Goal: Information Seeking & Learning: Learn about a topic

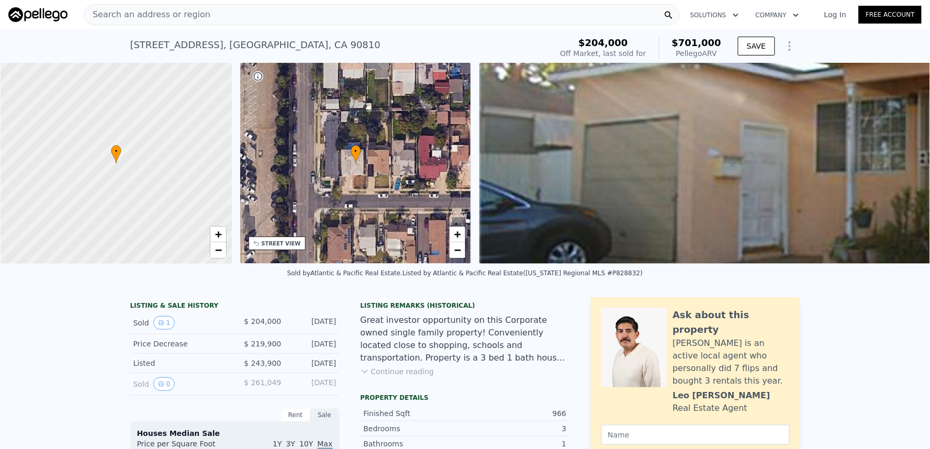
click at [351, 6] on div "Search an address or region" at bounding box center [382, 14] width 596 height 21
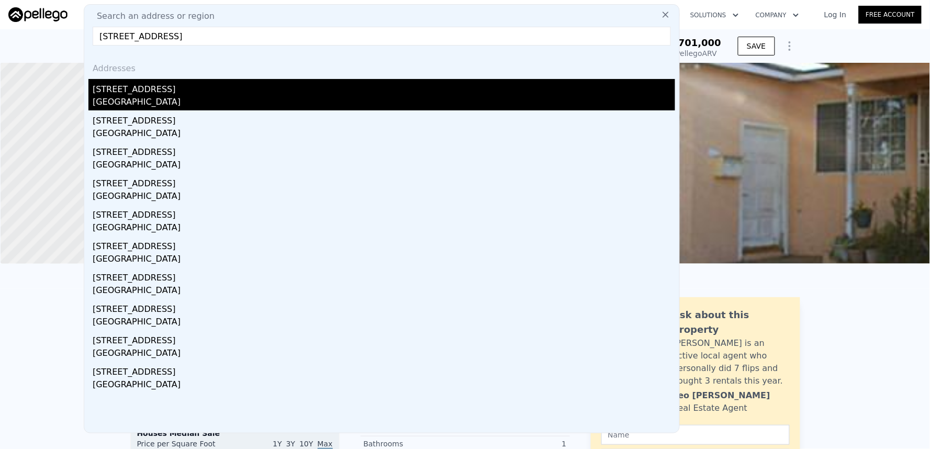
type input "[STREET_ADDRESS]"
click at [216, 89] on div "[STREET_ADDRESS]" at bounding box center [384, 87] width 582 height 17
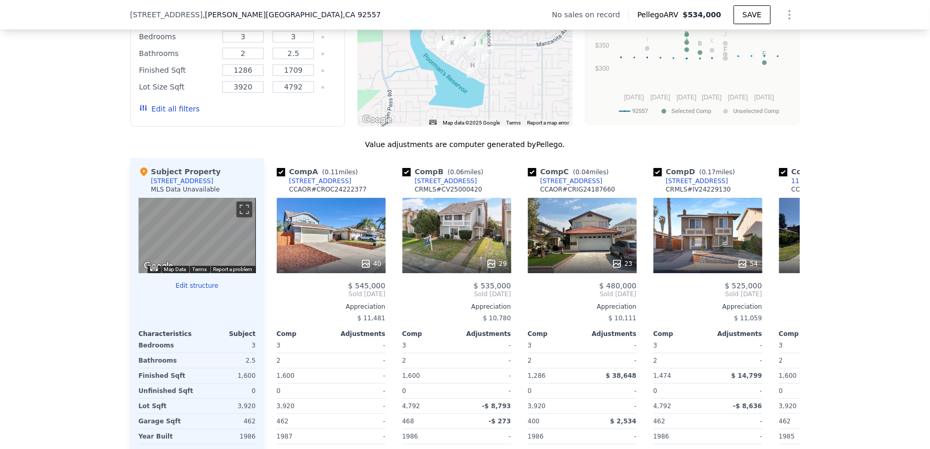
scroll to position [1105, 0]
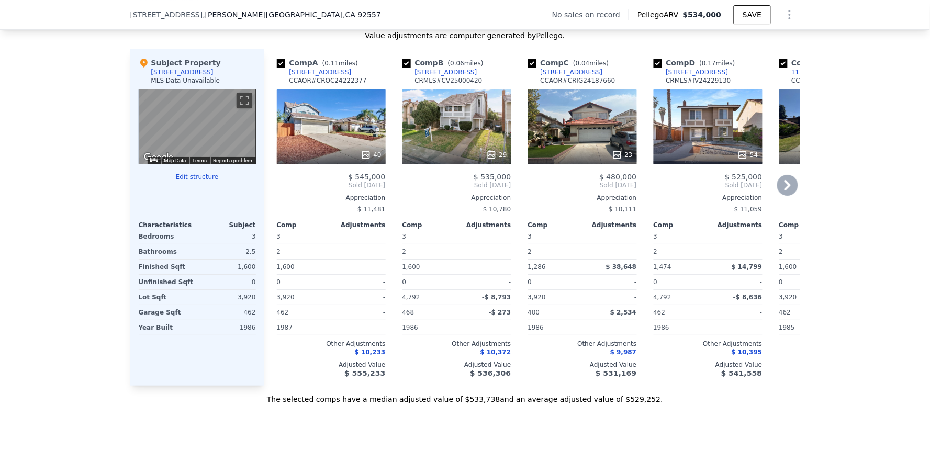
click at [337, 142] on div "40" at bounding box center [331, 126] width 109 height 75
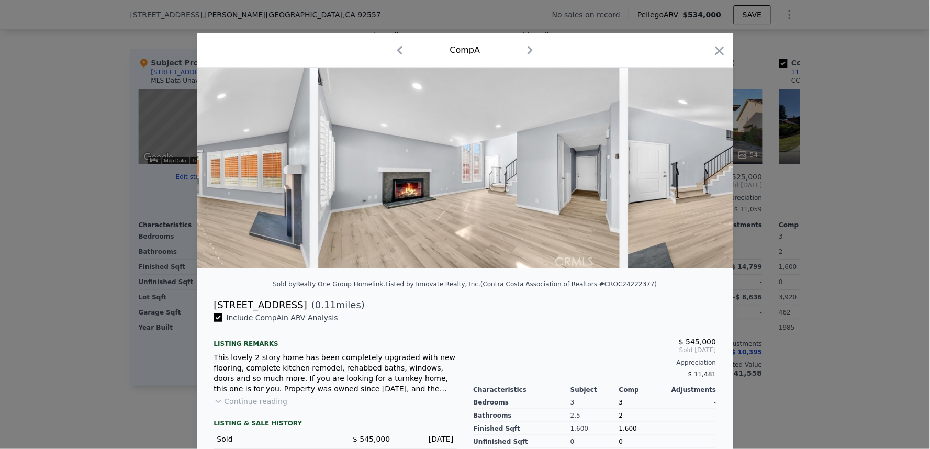
scroll to position [0, 1454]
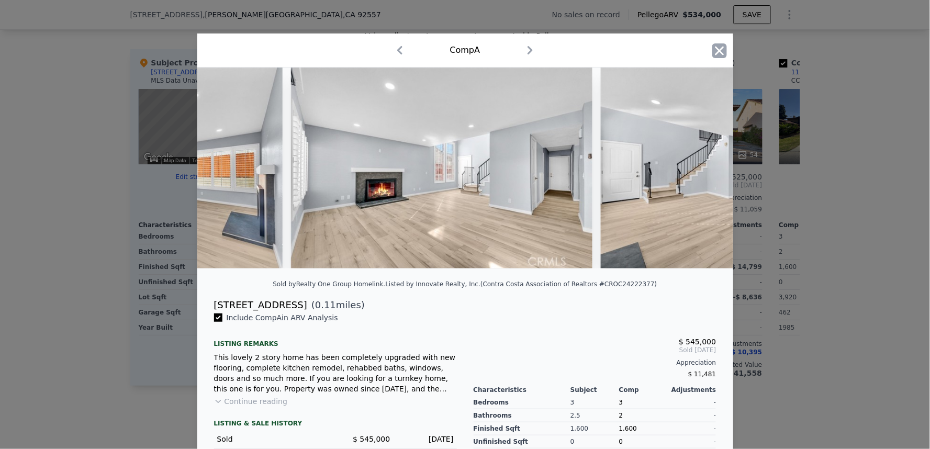
click at [715, 52] on icon "button" at bounding box center [719, 50] width 9 height 9
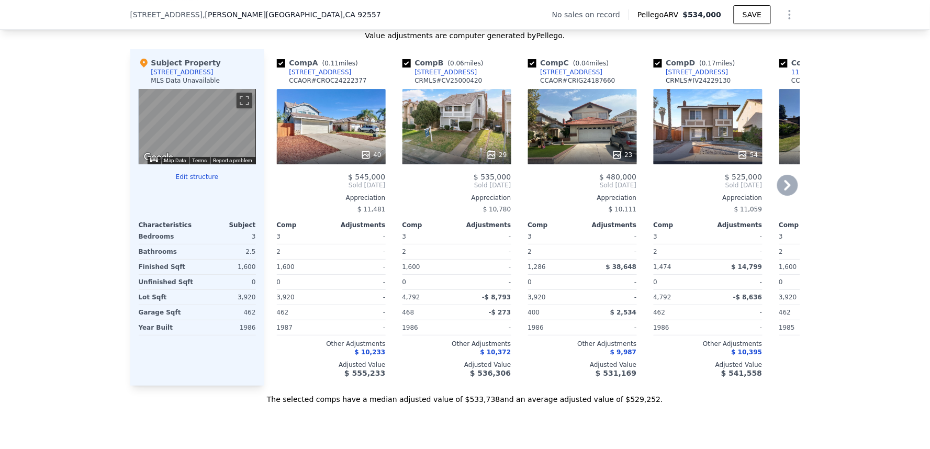
click at [784, 190] on icon at bounding box center [787, 185] width 6 height 10
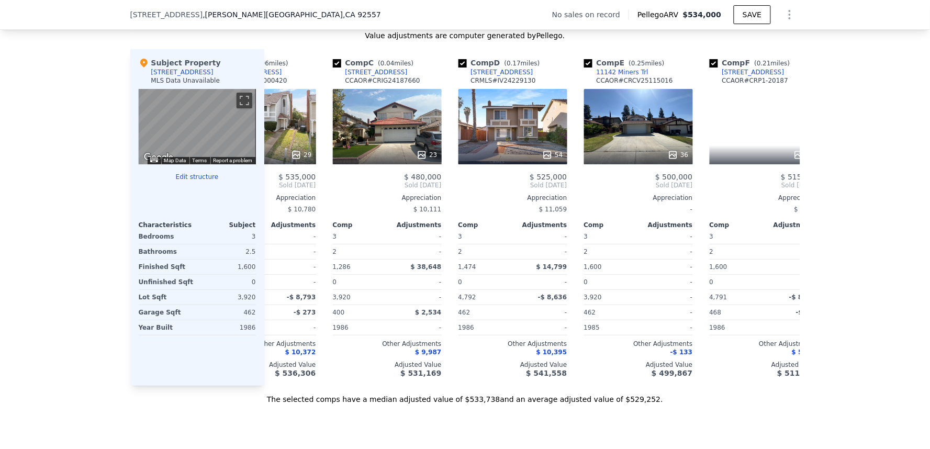
scroll to position [0, 251]
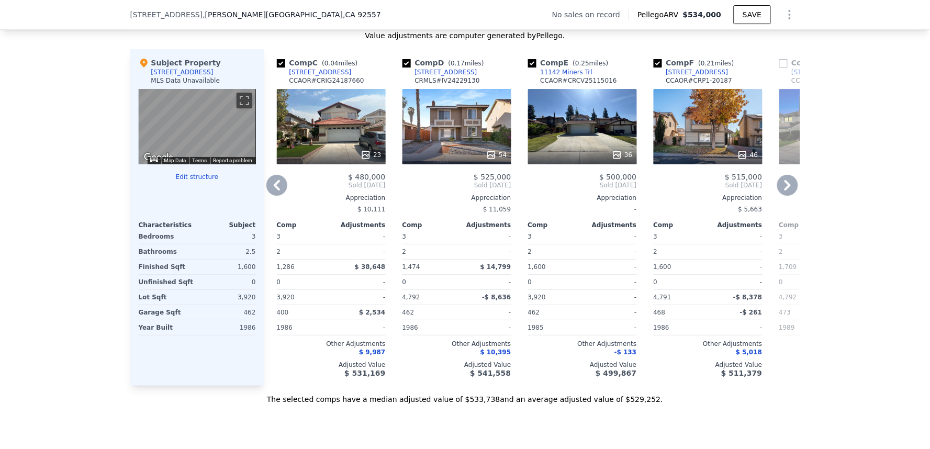
click at [791, 196] on icon at bounding box center [787, 185] width 21 height 21
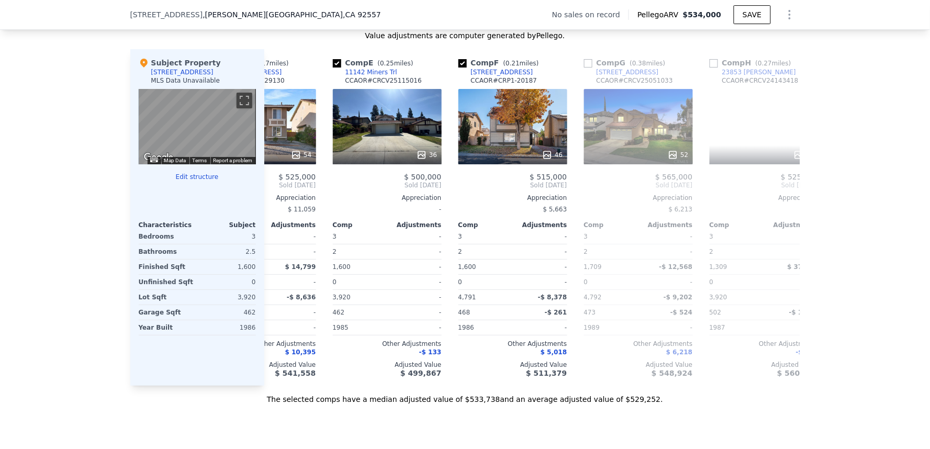
scroll to position [0, 502]
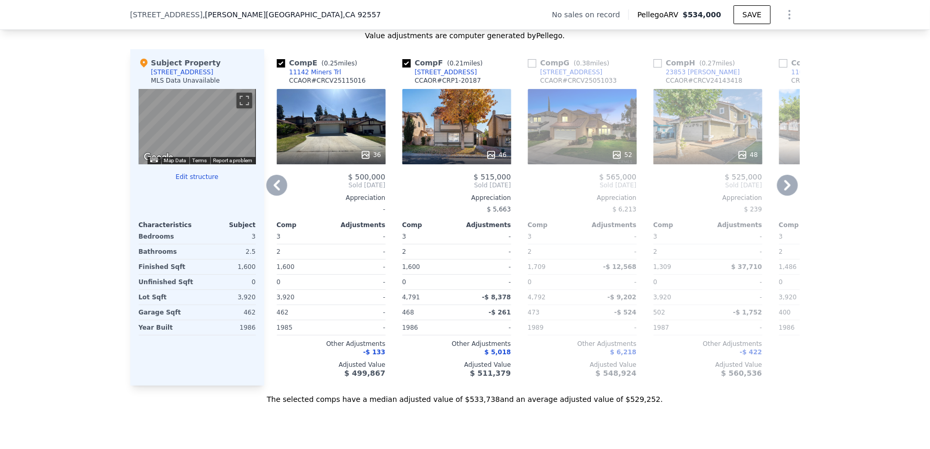
click at [790, 196] on icon at bounding box center [787, 185] width 21 height 21
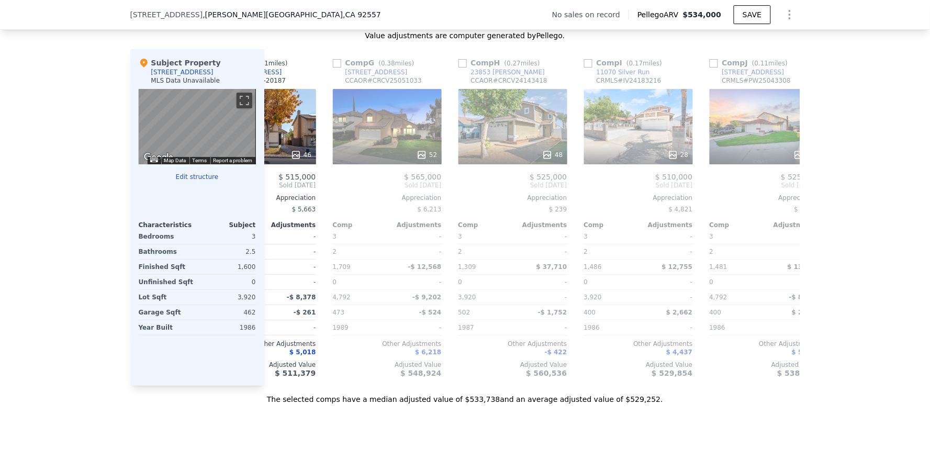
scroll to position [0, 753]
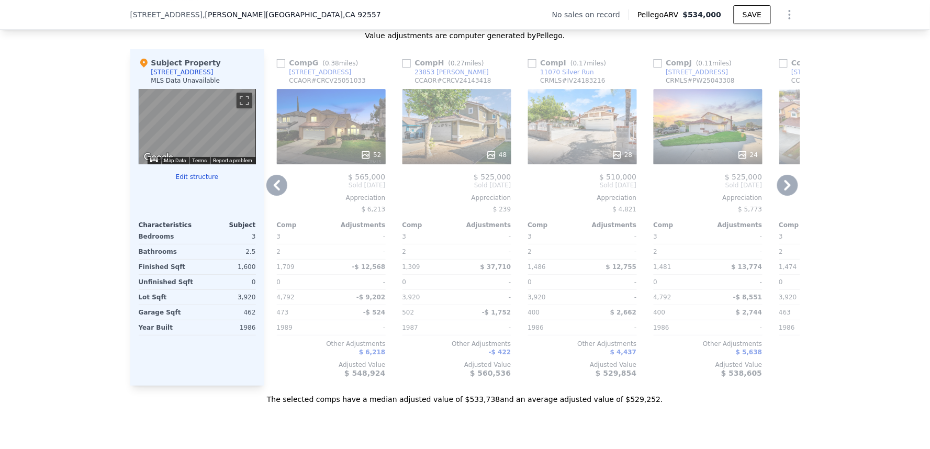
click at [266, 196] on icon at bounding box center [276, 185] width 21 height 21
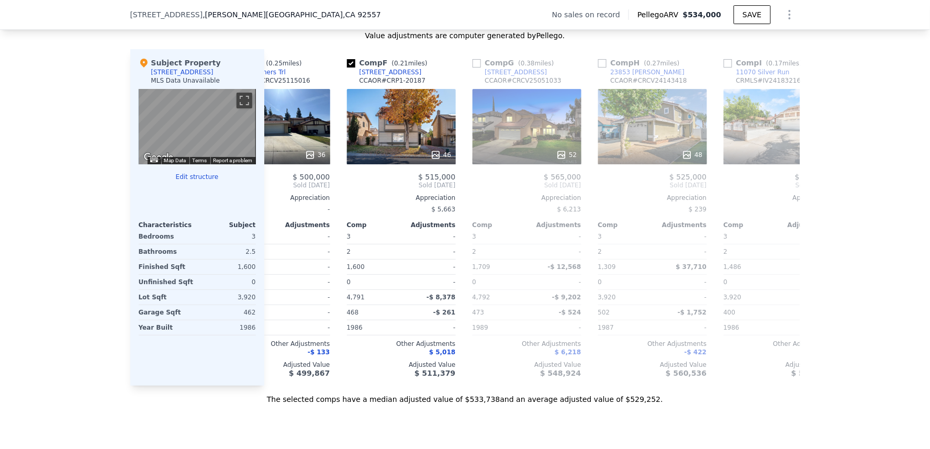
scroll to position [0, 502]
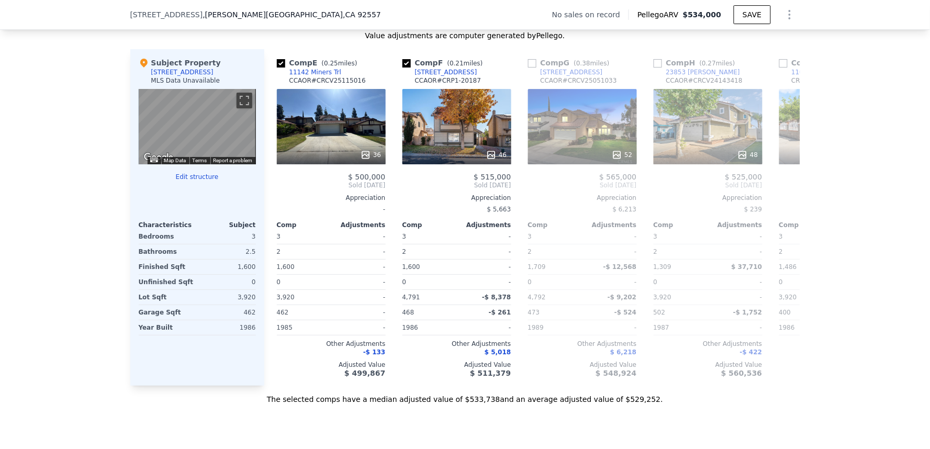
click at [265, 196] on div "Comp A ( 0.11 miles) [STREET_ADDRESS] CCAOR # CROC24222377 40 $ 545,000 Sold [D…" at bounding box center [532, 217] width 536 height 336
click at [266, 196] on icon at bounding box center [276, 185] width 21 height 21
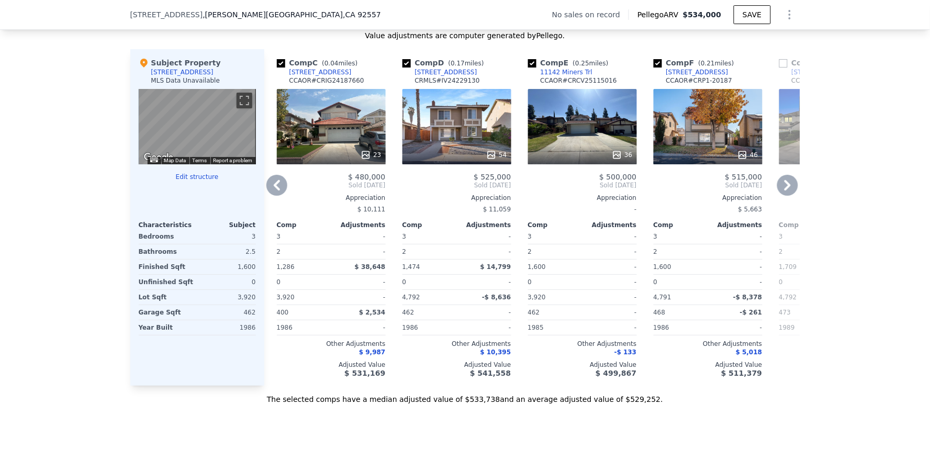
click at [266, 196] on icon at bounding box center [276, 185] width 21 height 21
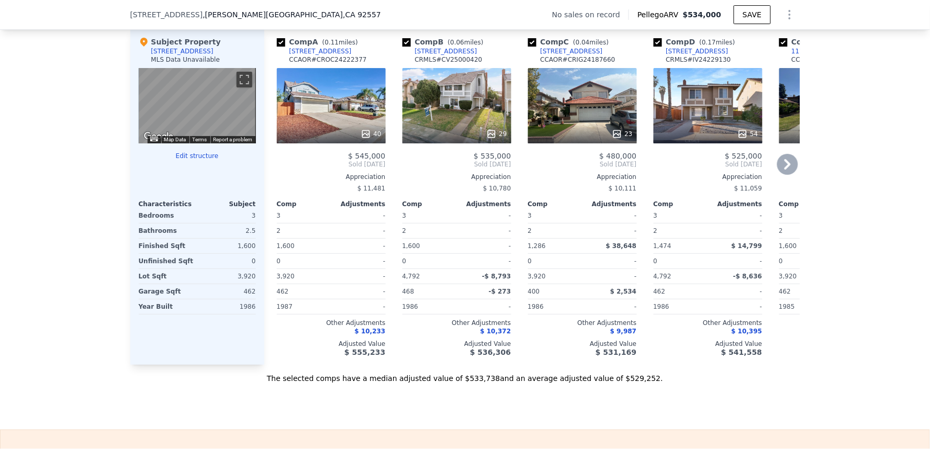
scroll to position [1105, 0]
